Goal: Task Accomplishment & Management: Use online tool/utility

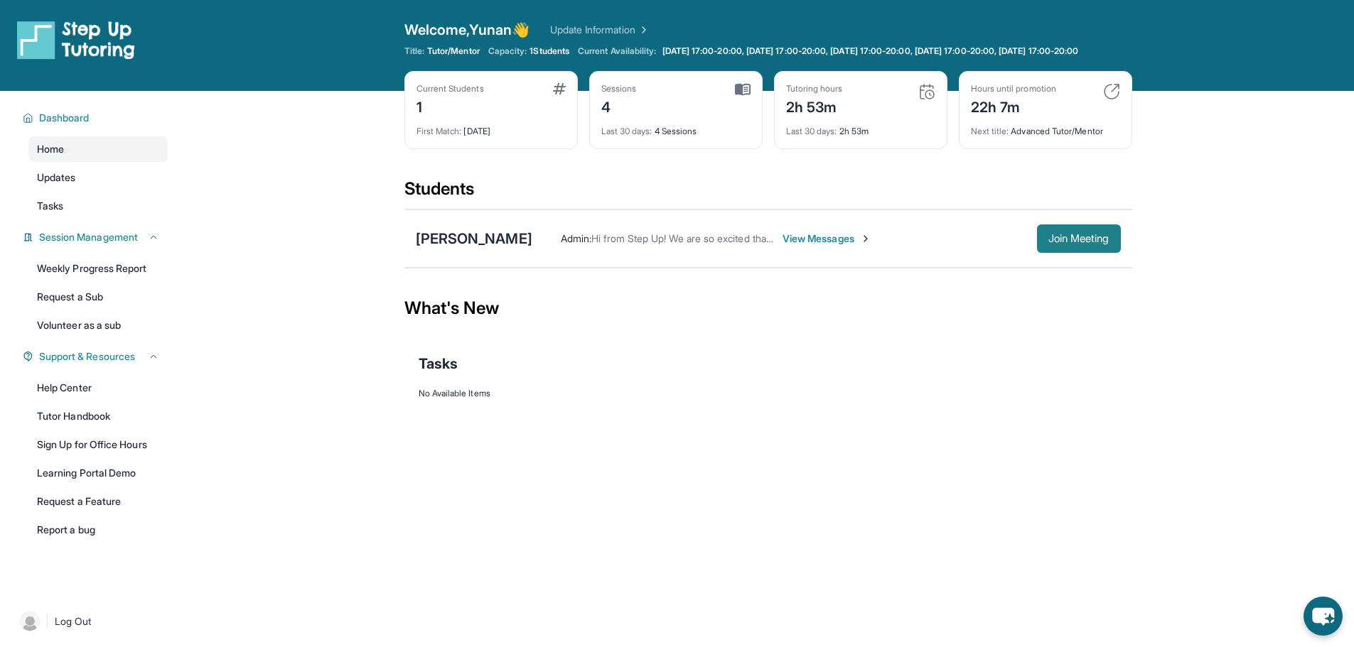
click at [1107, 243] on span "Join Meeting" at bounding box center [1078, 239] width 61 height 9
click at [676, 243] on span "Join Meeting" at bounding box center [1078, 239] width 61 height 9
click at [1104, 253] on button "Join Meeting" at bounding box center [1079, 239] width 84 height 28
click at [1090, 253] on button "Join Meeting" at bounding box center [1079, 239] width 84 height 28
